Goal: Check status: Check status

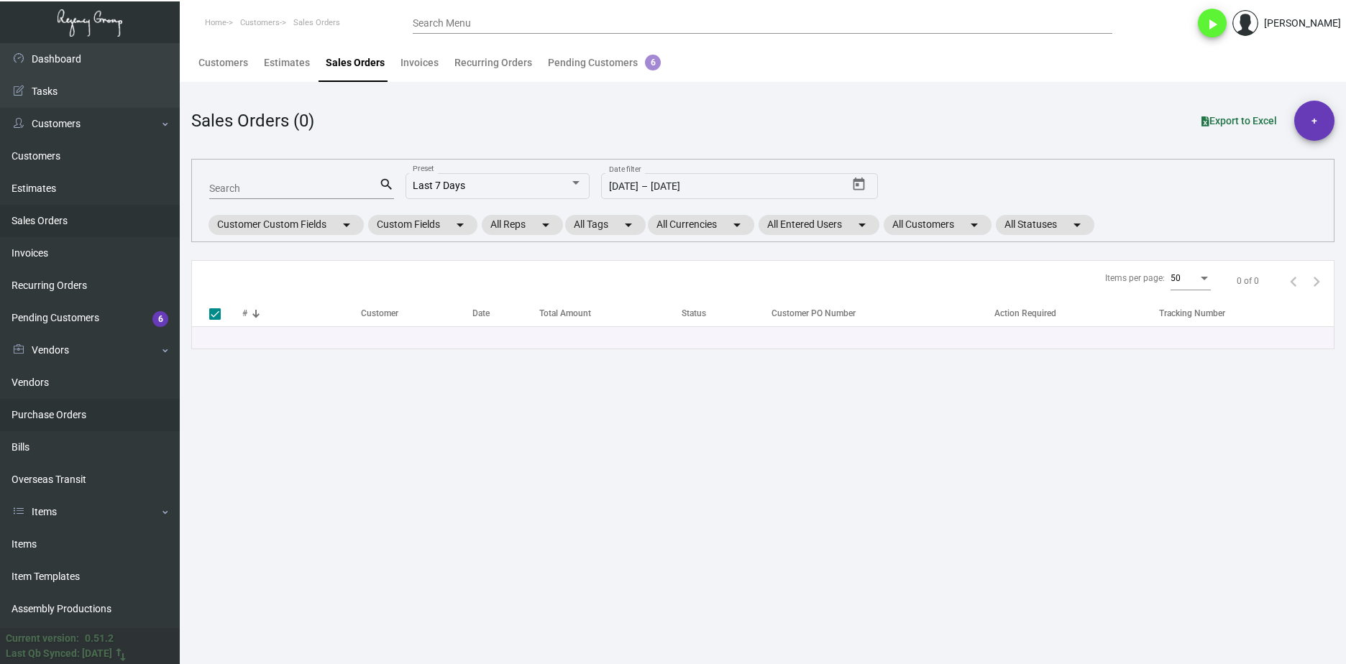
click at [129, 423] on link "Purchase Orders" at bounding box center [90, 415] width 180 height 32
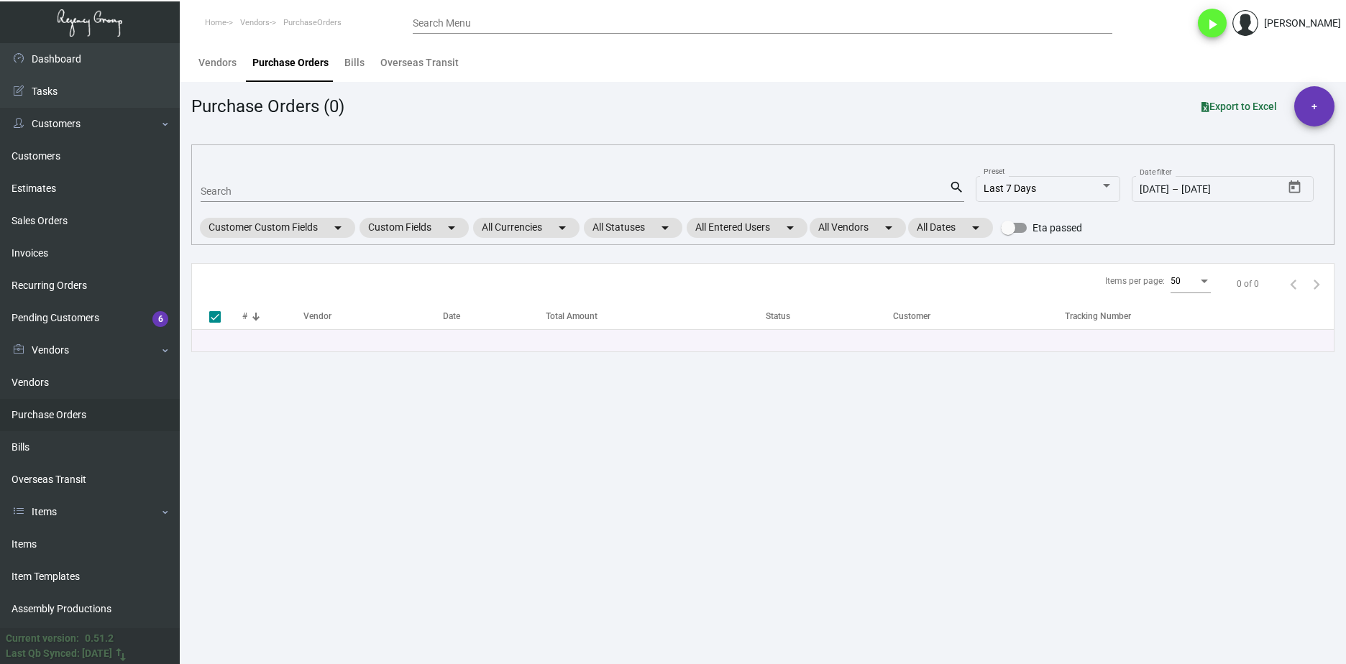
click at [276, 202] on mat-form-field "Search search" at bounding box center [583, 190] width 764 height 45
click at [276, 198] on div "Search" at bounding box center [575, 191] width 748 height 22
click at [279, 195] on input "Search" at bounding box center [575, 192] width 748 height 12
paste input "102369"
type input "102369"
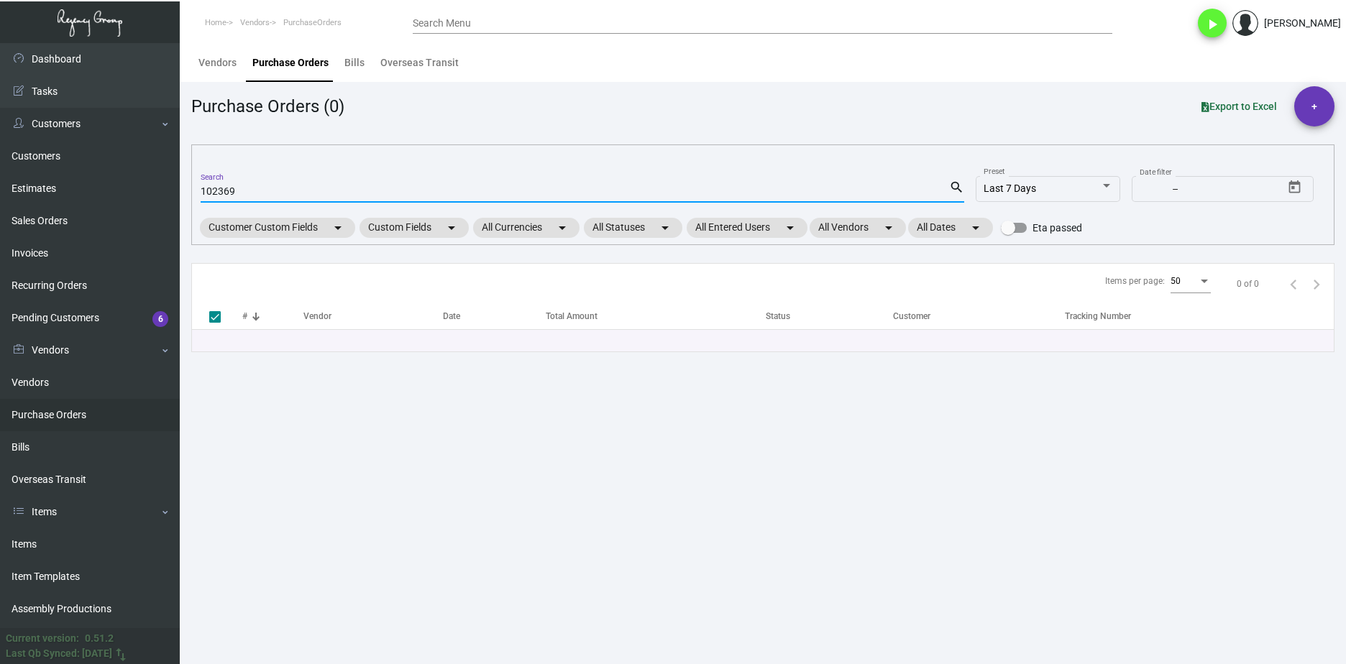
checkbox input "false"
type input "102369"
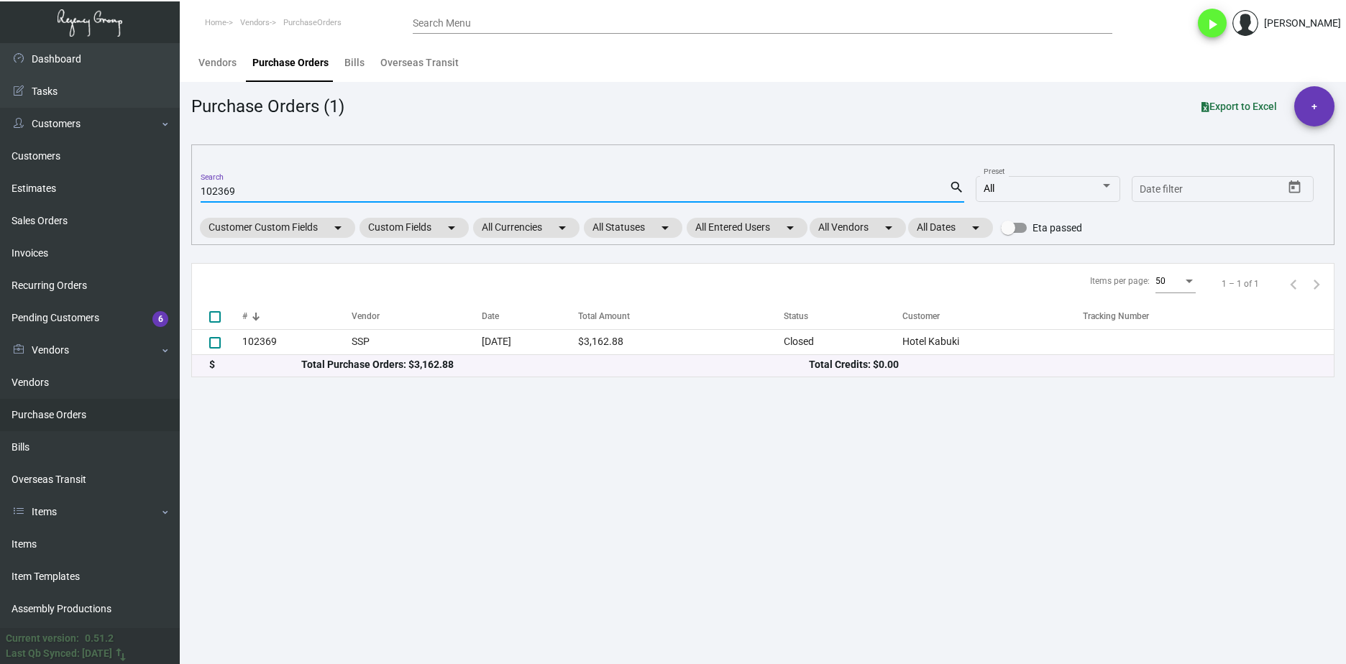
click at [337, 326] on th "#" at bounding box center [296, 316] width 109 height 25
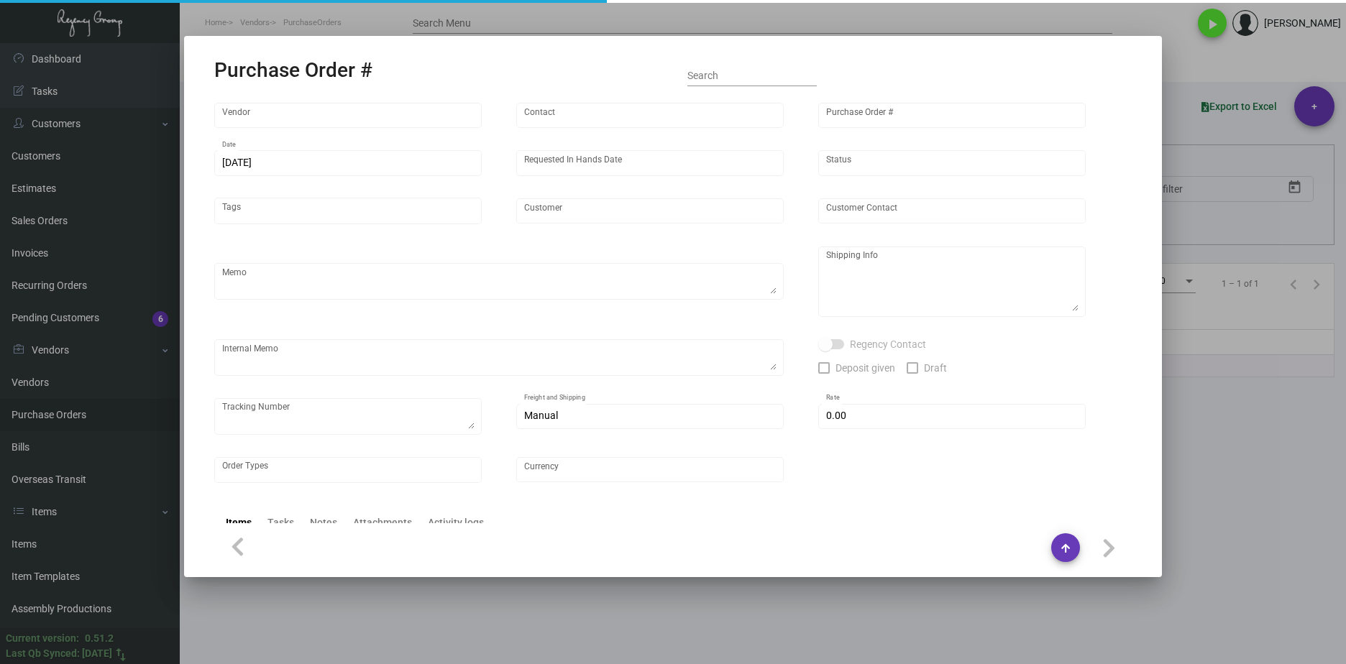
type input "SSP"
type input "[PERSON_NAME]"
type input "102369"
type input "[DATE]"
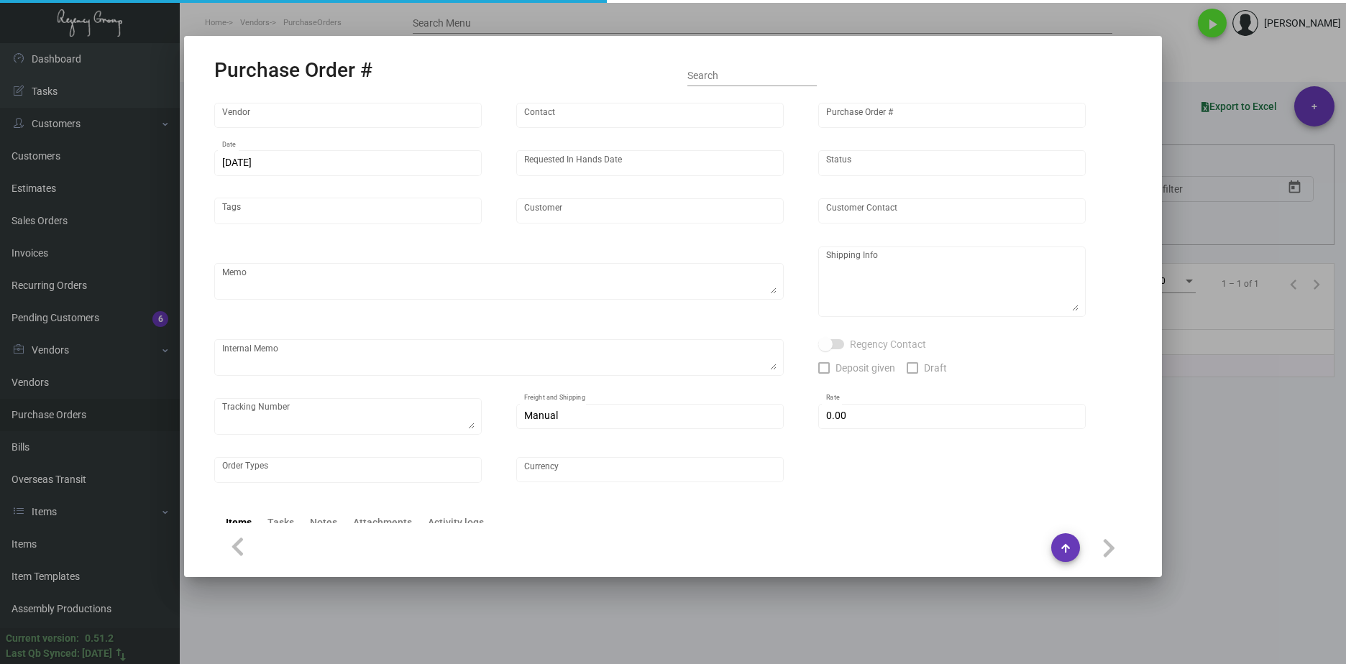
type input "Hotel Kabuki"
type input "[PERSON_NAME]"
type textarea "Quote# 5311400 / Purchase Order #77375 2/19 - "I am sorry but the ship date was…"
type textarea "Hotel Kabuki - [PERSON_NAME] [STREET_ADDRESS]"
type input "$ 0.00"
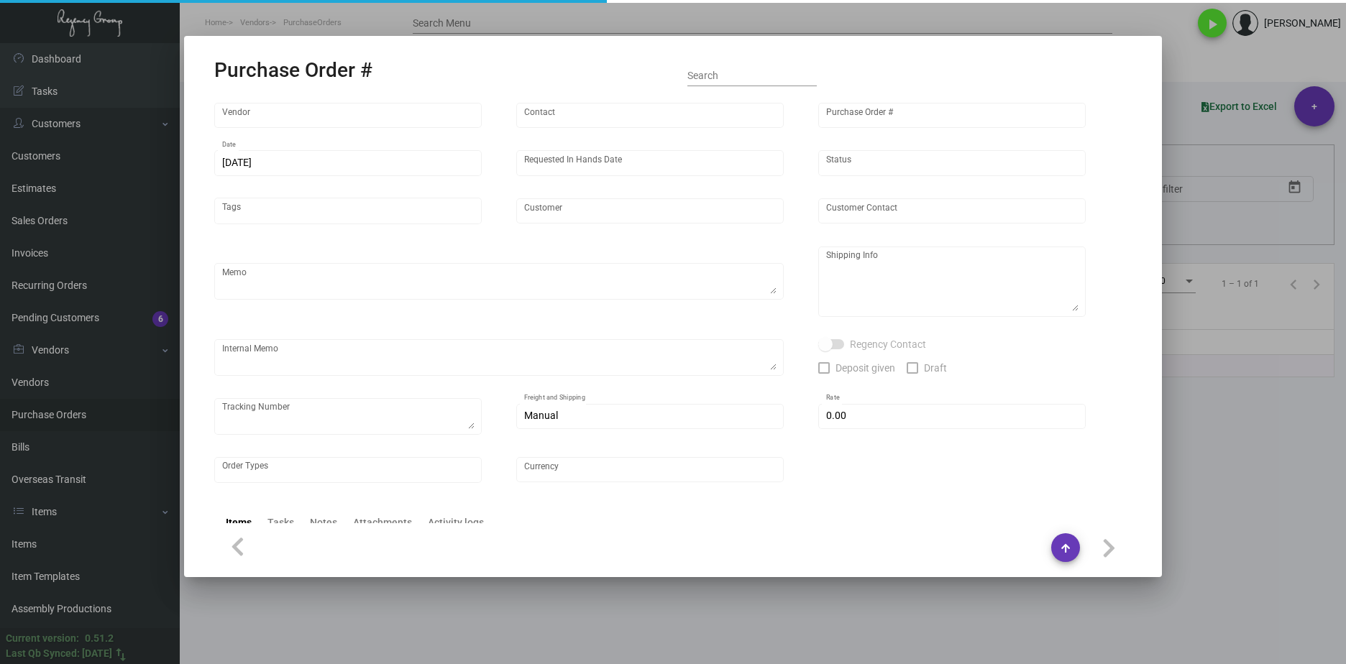
type input "United States Dollar $"
